Goal: Navigation & Orientation: Find specific page/section

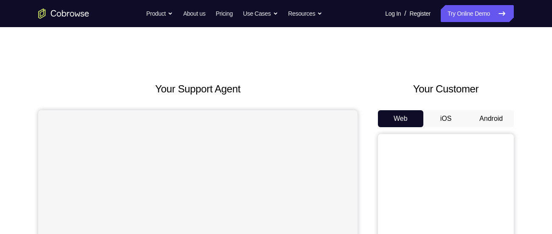
click at [485, 116] on button "Android" at bounding box center [490, 118] width 45 height 17
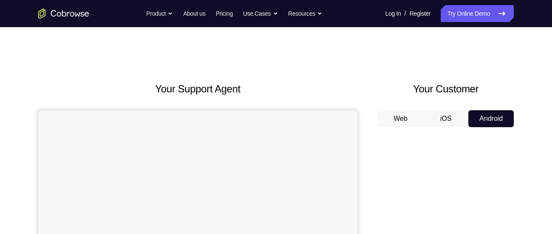
click at [452, 99] on div "Your Customer Web iOS Android" at bounding box center [446, 239] width 136 height 314
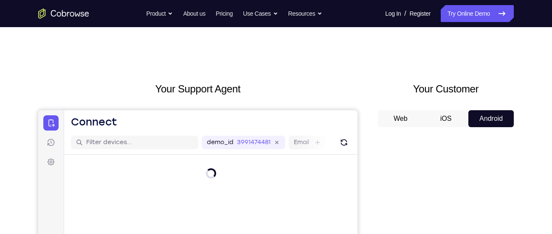
click at [371, 165] on div "Your Support Agent Your Customer Web iOS Android" at bounding box center [276, 239] width 476 height 314
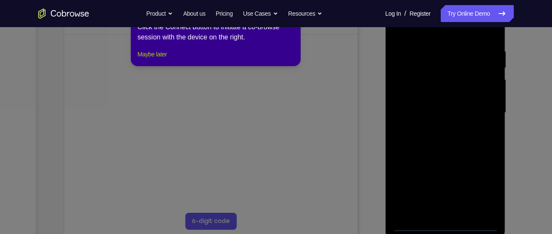
click at [156, 59] on button "Maybe later" at bounding box center [152, 54] width 29 height 10
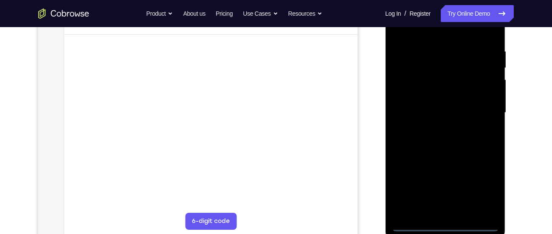
scroll to position [170, 0]
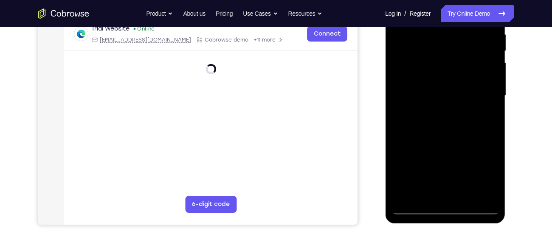
click at [447, 210] on div at bounding box center [444, 96] width 107 height 238
click at [480, 178] on div at bounding box center [444, 96] width 107 height 238
click at [459, 130] on div at bounding box center [444, 96] width 107 height 238
click at [445, 208] on div at bounding box center [444, 96] width 107 height 238
click at [485, 173] on div at bounding box center [444, 96] width 107 height 238
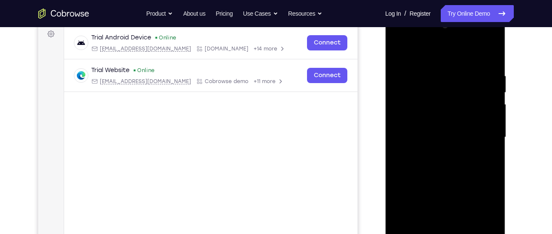
scroll to position [130, 0]
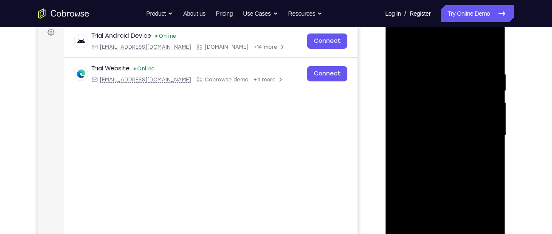
click at [453, 52] on div at bounding box center [444, 136] width 107 height 238
click at [441, 52] on div at bounding box center [444, 136] width 107 height 238
click at [479, 128] on div at bounding box center [444, 136] width 107 height 238
click at [433, 152] on div at bounding box center [444, 136] width 107 height 238
click at [420, 128] on div at bounding box center [444, 136] width 107 height 238
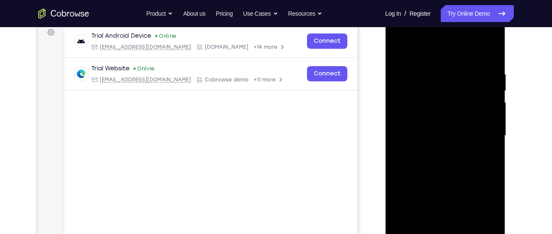
click at [426, 149] on div at bounding box center [444, 136] width 107 height 238
click at [418, 136] on div at bounding box center [444, 136] width 107 height 238
click at [460, 176] on div at bounding box center [444, 136] width 107 height 238
click at [484, 55] on div at bounding box center [444, 136] width 107 height 238
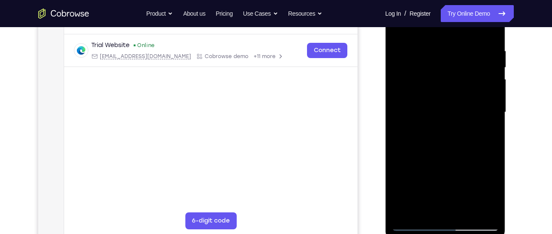
scroll to position [157, 0]
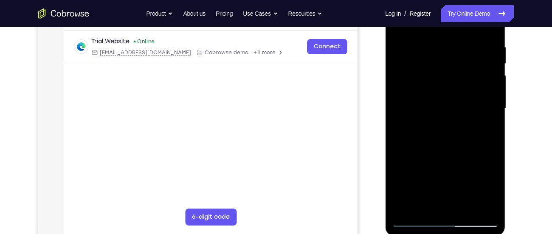
click at [490, 204] on div at bounding box center [444, 109] width 107 height 238
click at [492, 107] on div at bounding box center [444, 109] width 107 height 238
click at [402, 208] on div at bounding box center [444, 109] width 107 height 238
click at [434, 45] on div at bounding box center [444, 109] width 107 height 238
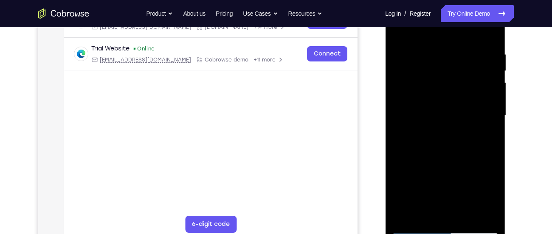
scroll to position [148, 0]
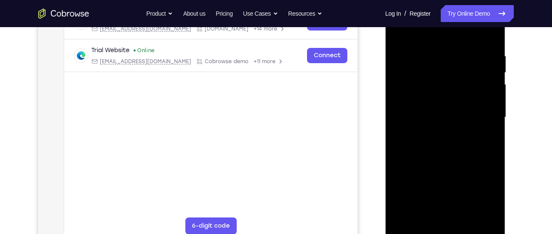
click at [490, 37] on div at bounding box center [444, 118] width 107 height 238
drag, startPoint x: 484, startPoint y: 51, endPoint x: 340, endPoint y: 70, distance: 145.3
click at [385, 70] on html "Online web based iOS Simulators and Android Emulators. Run iPhone, iPad, Mobile…" at bounding box center [445, 119] width 121 height 255
drag, startPoint x: 488, startPoint y: 54, endPoint x: 420, endPoint y: 96, distance: 79.9
click at [420, 96] on div at bounding box center [444, 118] width 107 height 238
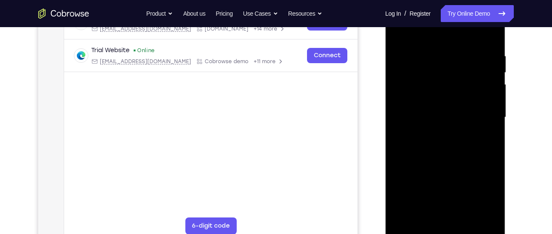
drag, startPoint x: 468, startPoint y: 55, endPoint x: 373, endPoint y: 73, distance: 96.8
click at [385, 73] on html "Online web based iOS Simulators and Android Emulators. Run iPhone, iPad, Mobile…" at bounding box center [445, 119] width 121 height 255
drag, startPoint x: 465, startPoint y: 49, endPoint x: 403, endPoint y: 62, distance: 63.2
click at [403, 62] on div at bounding box center [444, 118] width 107 height 238
drag, startPoint x: 457, startPoint y: 52, endPoint x: 391, endPoint y: 91, distance: 76.9
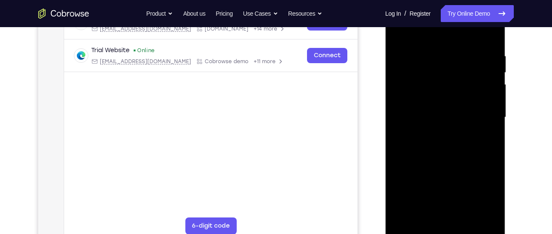
click at [391, 91] on div at bounding box center [445, 118] width 120 height 253
click at [425, 221] on div at bounding box center [444, 118] width 107 height 238
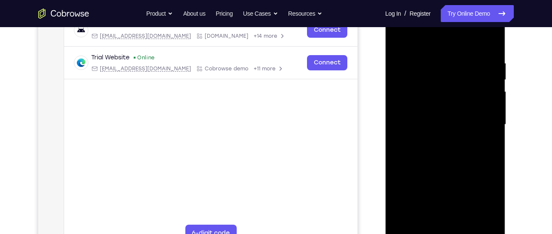
scroll to position [137, 0]
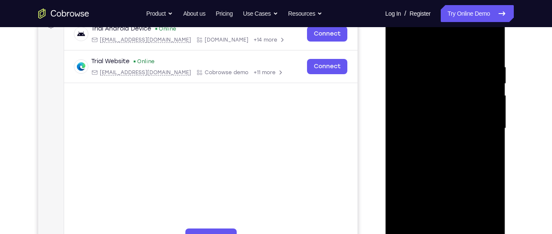
click at [459, 44] on div at bounding box center [444, 129] width 107 height 238
click at [428, 101] on div at bounding box center [444, 129] width 107 height 238
click at [400, 42] on div at bounding box center [444, 129] width 107 height 238
click at [491, 66] on div at bounding box center [444, 129] width 107 height 238
click at [403, 228] on div at bounding box center [444, 129] width 107 height 238
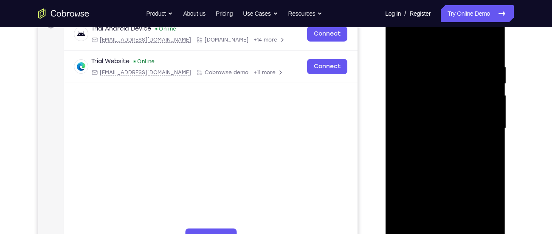
click at [516, 138] on div "Your Support Agent Your Customer Web iOS Android Next Steps We’d be happy to gi…" at bounding box center [275, 170] width 543 height 560
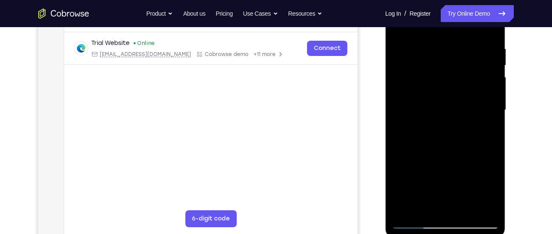
scroll to position [154, 0]
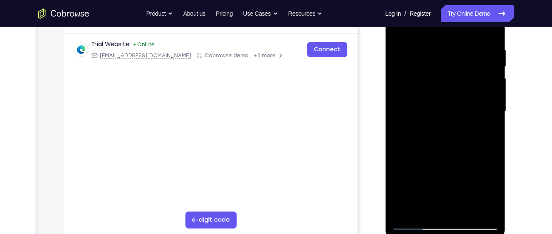
click at [401, 213] on div at bounding box center [444, 112] width 107 height 238
click at [403, 213] on div at bounding box center [444, 112] width 107 height 238
click at [488, 214] on div at bounding box center [444, 112] width 107 height 238
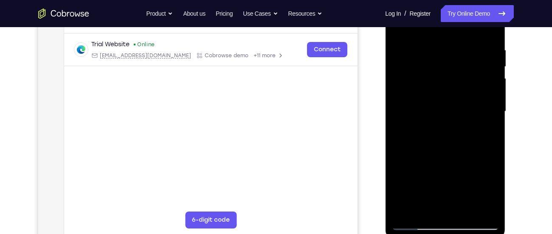
click at [431, 134] on div at bounding box center [444, 112] width 107 height 238
drag, startPoint x: 438, startPoint y: 141, endPoint x: 429, endPoint y: 106, distance: 36.3
click at [429, 106] on div at bounding box center [444, 112] width 107 height 238
drag, startPoint x: 446, startPoint y: 151, endPoint x: 439, endPoint y: 122, distance: 30.0
click at [439, 122] on div at bounding box center [444, 112] width 107 height 238
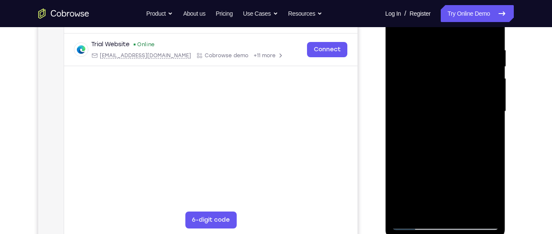
click at [494, 128] on div at bounding box center [444, 112] width 107 height 238
click at [492, 127] on div at bounding box center [444, 112] width 107 height 238
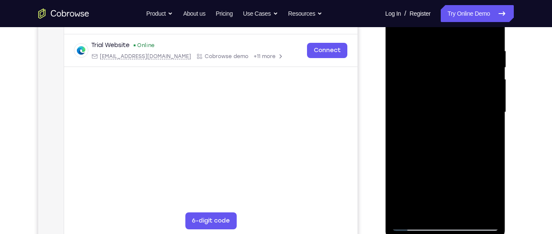
click at [493, 128] on div at bounding box center [444, 113] width 107 height 238
click at [397, 125] on div at bounding box center [444, 113] width 107 height 238
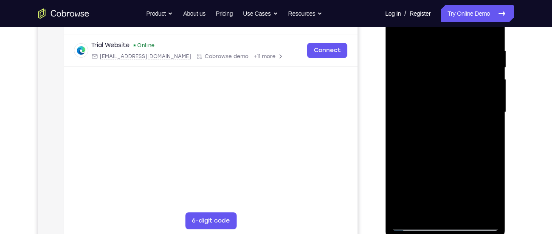
drag, startPoint x: 421, startPoint y: 140, endPoint x: 419, endPoint y: 68, distance: 72.2
click at [419, 68] on div at bounding box center [444, 113] width 107 height 238
drag, startPoint x: 439, startPoint y: 170, endPoint x: 420, endPoint y: 100, distance: 72.6
click at [420, 100] on div at bounding box center [444, 113] width 107 height 238
drag, startPoint x: 473, startPoint y: 74, endPoint x: 477, endPoint y: 120, distance: 45.6
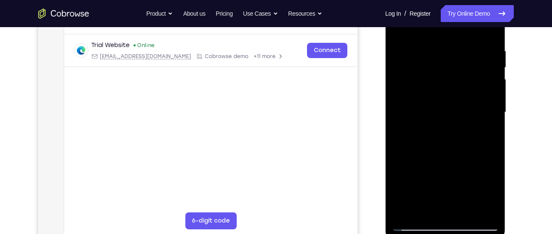
click at [477, 120] on div at bounding box center [444, 113] width 107 height 238
click at [491, 101] on div at bounding box center [444, 113] width 107 height 238
drag, startPoint x: 456, startPoint y: 179, endPoint x: 422, endPoint y: 92, distance: 93.0
click at [422, 92] on div at bounding box center [444, 113] width 107 height 238
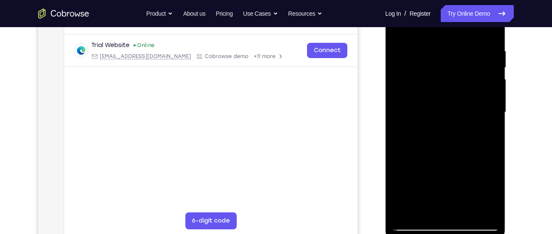
drag, startPoint x: 479, startPoint y: 79, endPoint x: 473, endPoint y: 127, distance: 48.9
click at [473, 127] on div at bounding box center [444, 113] width 107 height 238
click at [492, 63] on div at bounding box center [444, 113] width 107 height 238
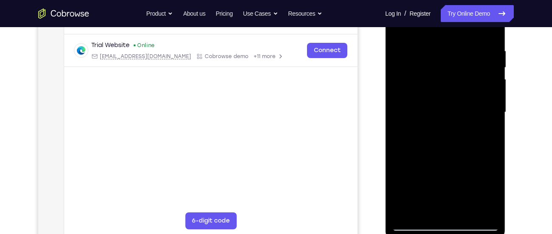
drag, startPoint x: 462, startPoint y: 155, endPoint x: 431, endPoint y: 90, distance: 71.8
click at [431, 90] on div at bounding box center [444, 113] width 107 height 238
click at [494, 78] on div at bounding box center [444, 113] width 107 height 238
drag, startPoint x: 464, startPoint y: 155, endPoint x: 435, endPoint y: 83, distance: 77.9
click at [435, 83] on div at bounding box center [444, 113] width 107 height 238
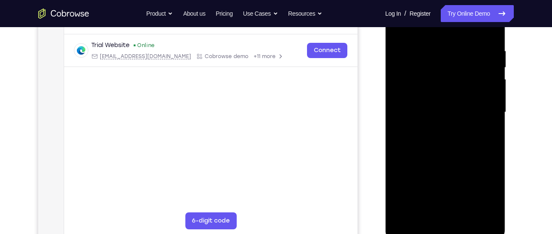
drag, startPoint x: 435, startPoint y: 83, endPoint x: 460, endPoint y: 159, distance: 79.6
click at [460, 159] on div at bounding box center [444, 113] width 107 height 238
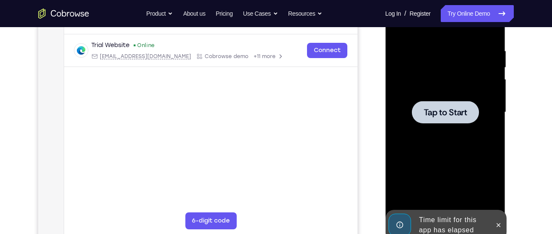
scroll to position [0, 0]
